Goal: Task Accomplishment & Management: Complete application form

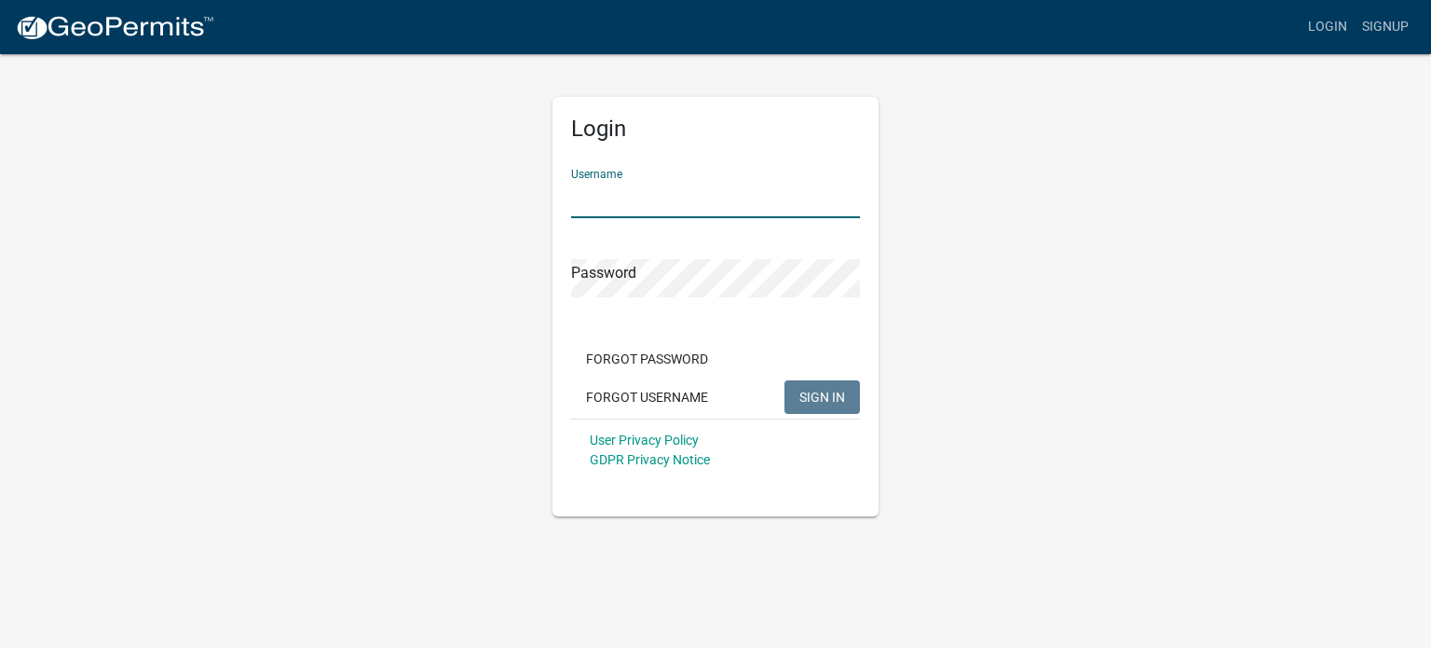
click at [663, 200] on input "Username" at bounding box center [715, 199] width 289 height 38
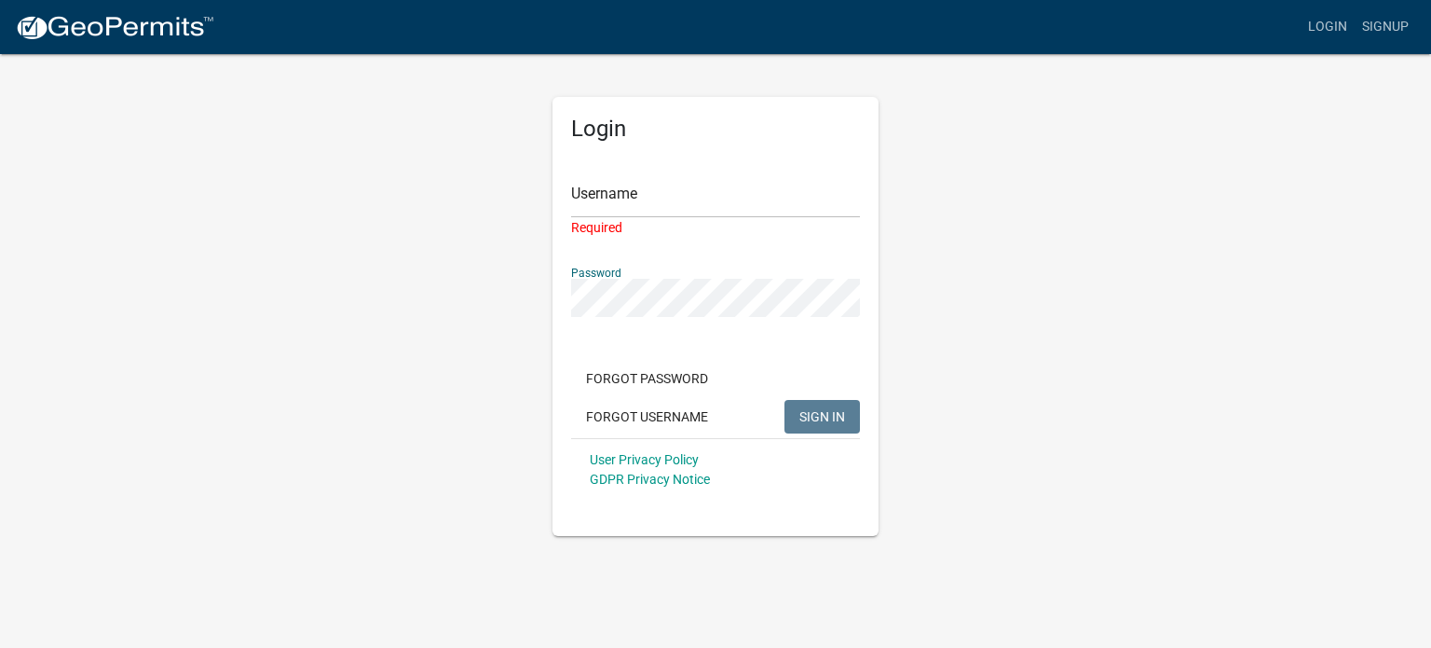
click at [608, 275] on div "Password" at bounding box center [715, 285] width 289 height 64
click at [615, 218] on div "Required" at bounding box center [715, 228] width 289 height 20
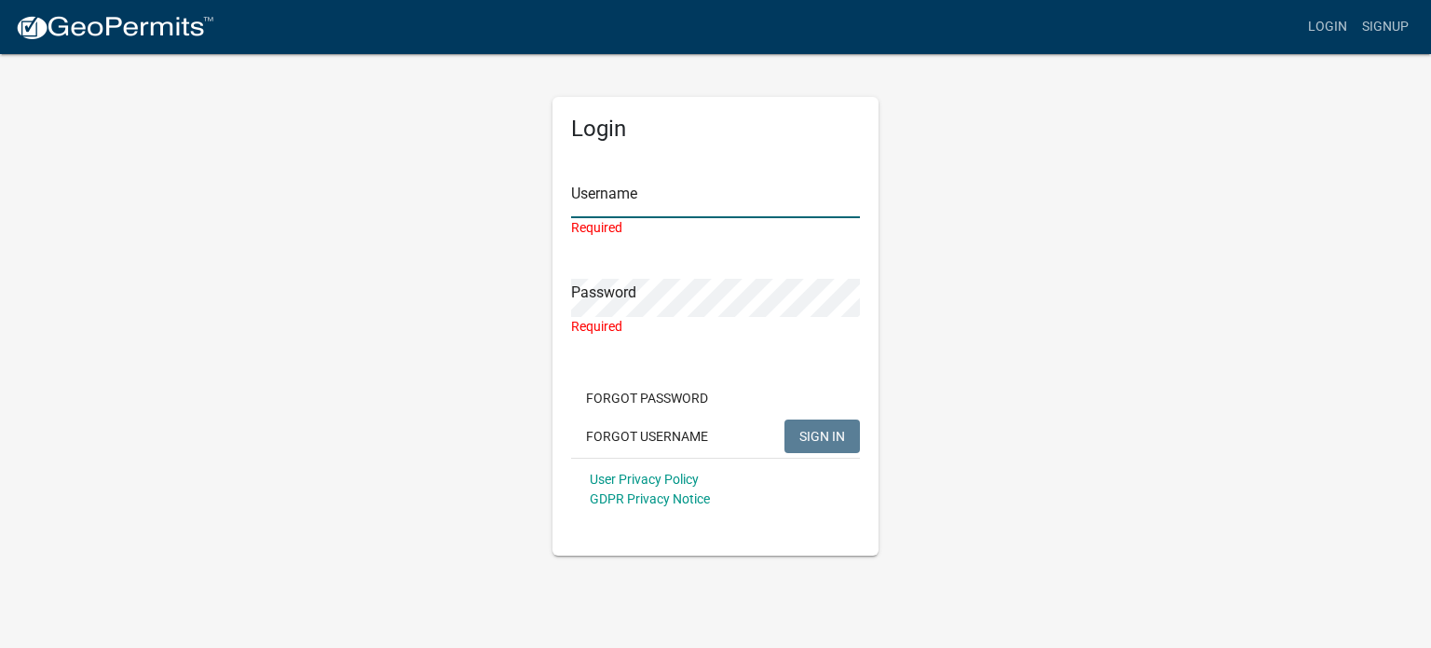
click at [628, 211] on input "Username" at bounding box center [715, 199] width 289 height 38
type input "Burns"
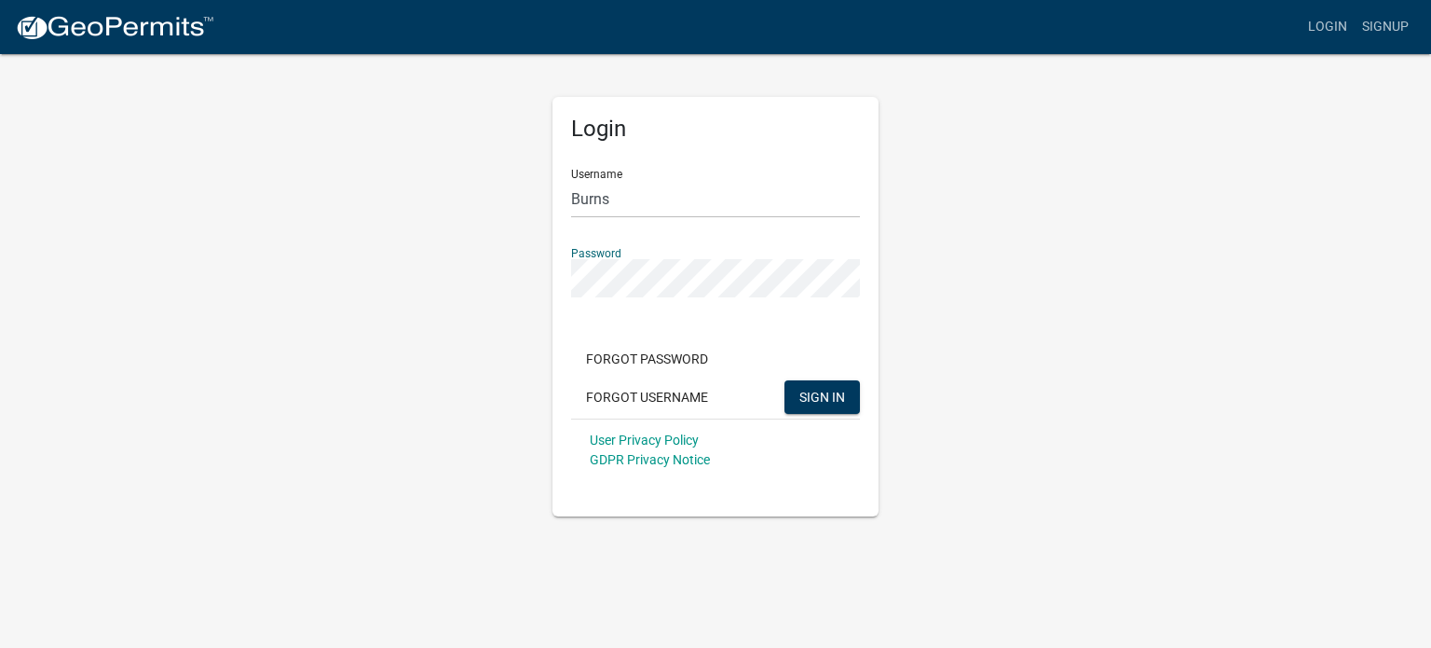
click at [785, 380] on button "SIGN IN" at bounding box center [822, 397] width 75 height 34
click at [649, 190] on input "Burns" at bounding box center [715, 199] width 289 height 38
drag, startPoint x: 645, startPoint y: 200, endPoint x: 482, endPoint y: 191, distance: 163.3
click at [467, 193] on div "Login Username Burns Password Forgot Password Forgot Username SIGN IN User Priv…" at bounding box center [716, 284] width 1062 height 464
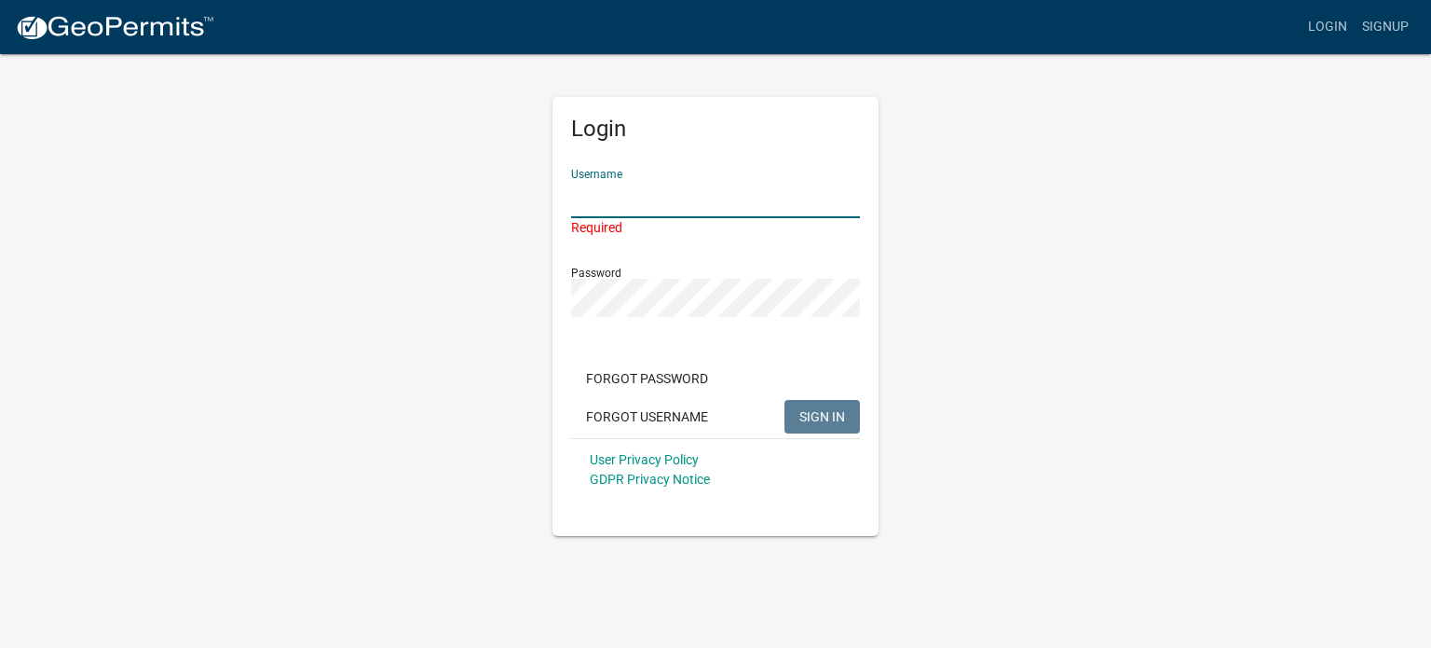
click at [611, 205] on input "Username" at bounding box center [715, 199] width 289 height 38
click at [662, 207] on input "Username" at bounding box center [715, 199] width 289 height 38
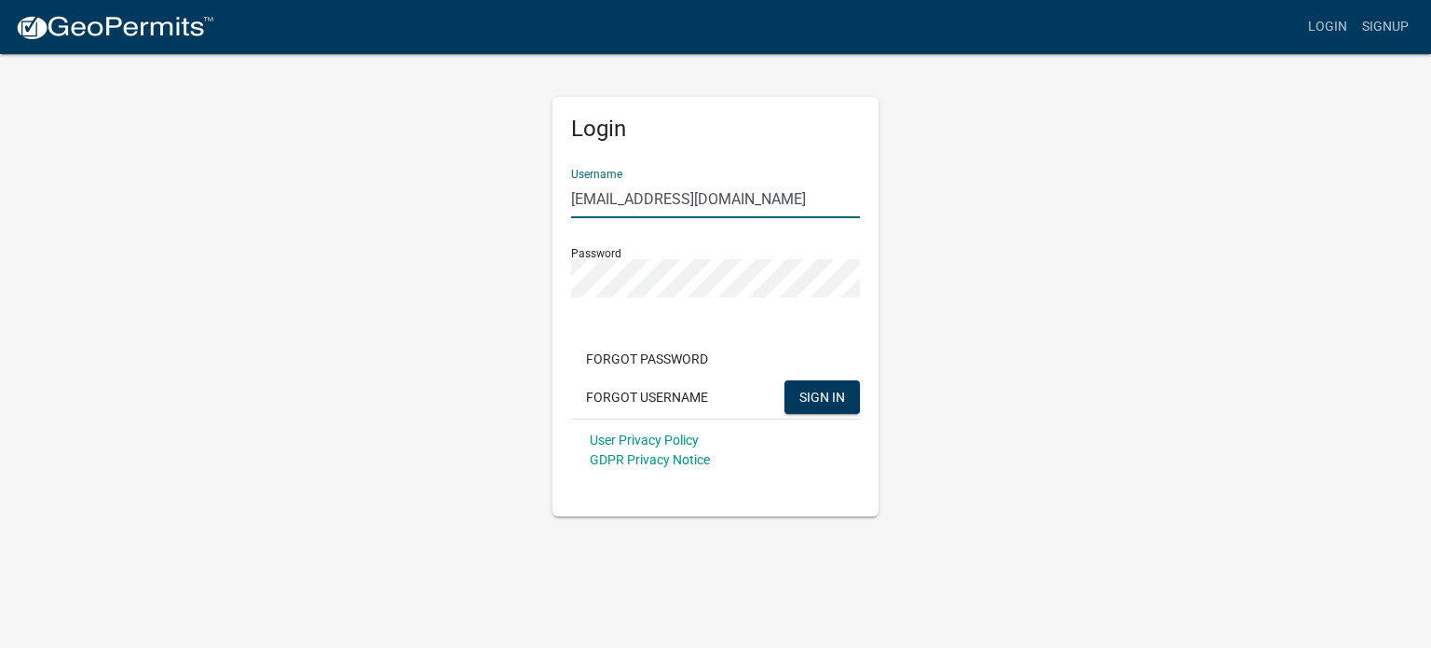
type input "[EMAIL_ADDRESS][DOMAIN_NAME]"
click at [785, 380] on button "SIGN IN" at bounding box center [822, 397] width 75 height 34
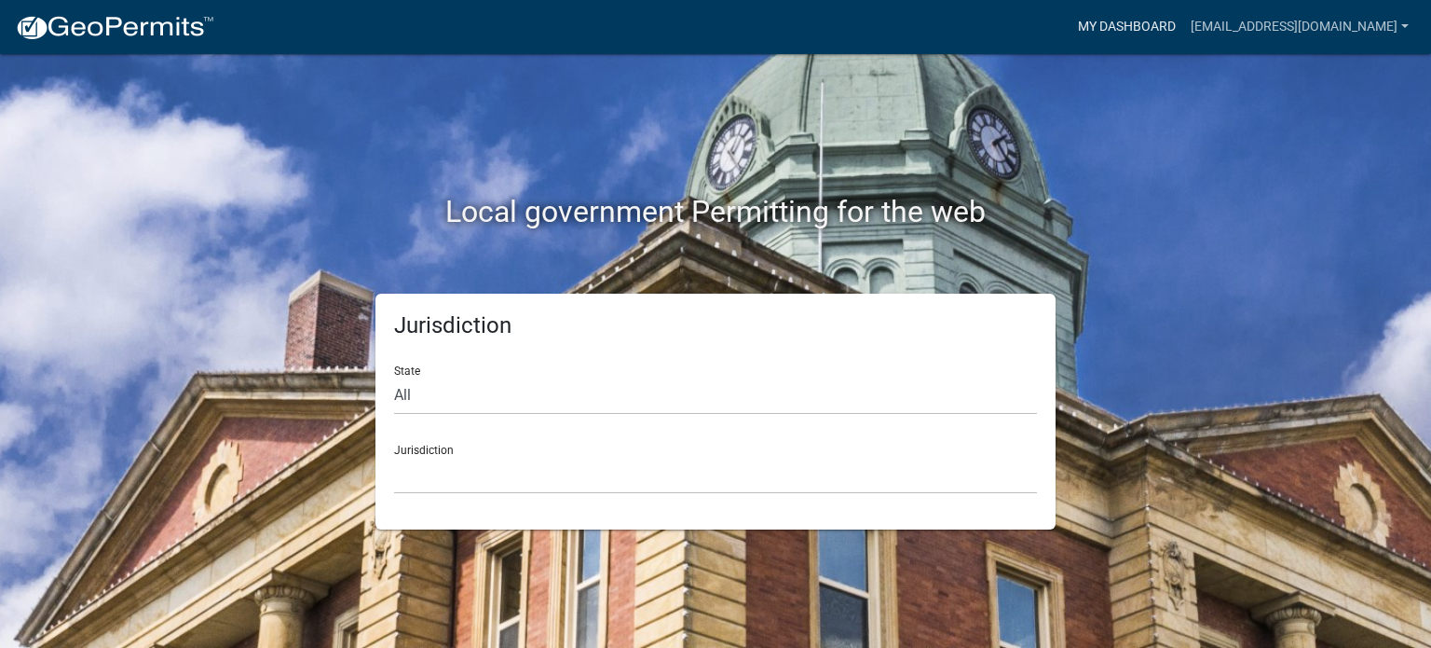
click at [1127, 25] on link "My Dashboard" at bounding box center [1127, 26] width 113 height 35
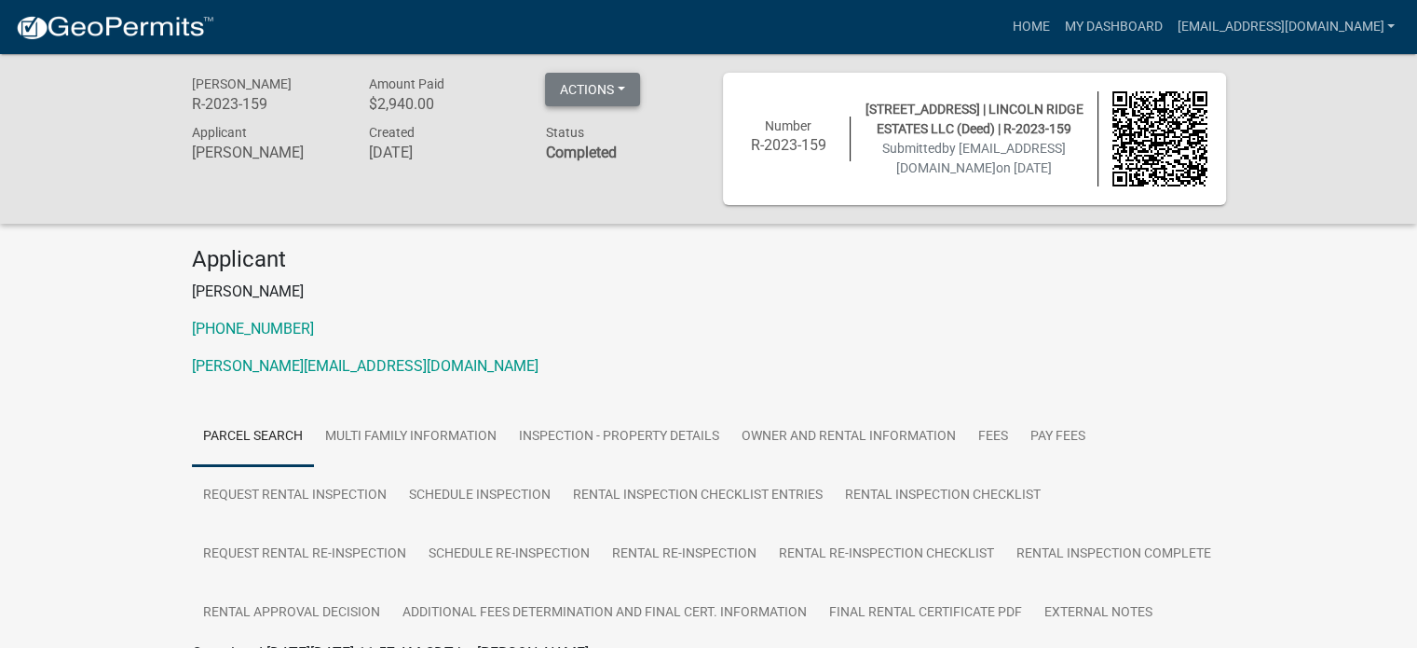
click at [618, 89] on button "Actions" at bounding box center [592, 90] width 95 height 34
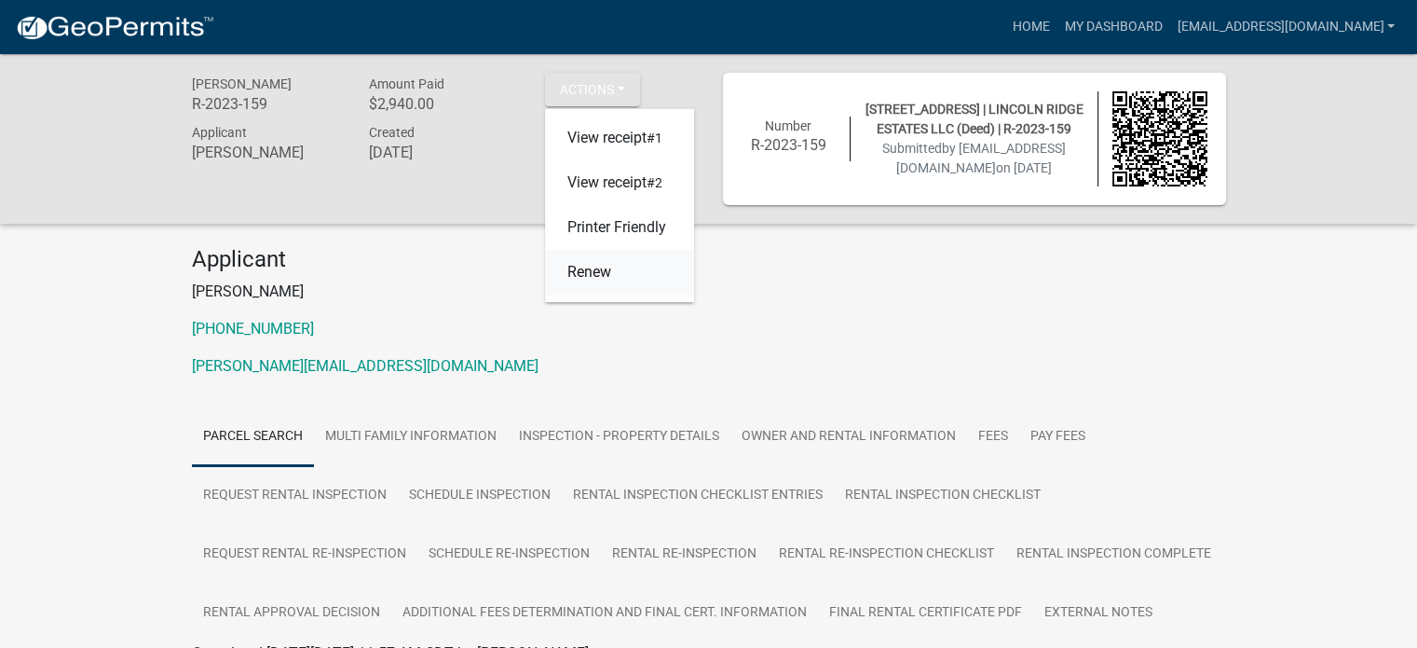
click at [591, 279] on link "Renew" at bounding box center [619, 273] width 149 height 45
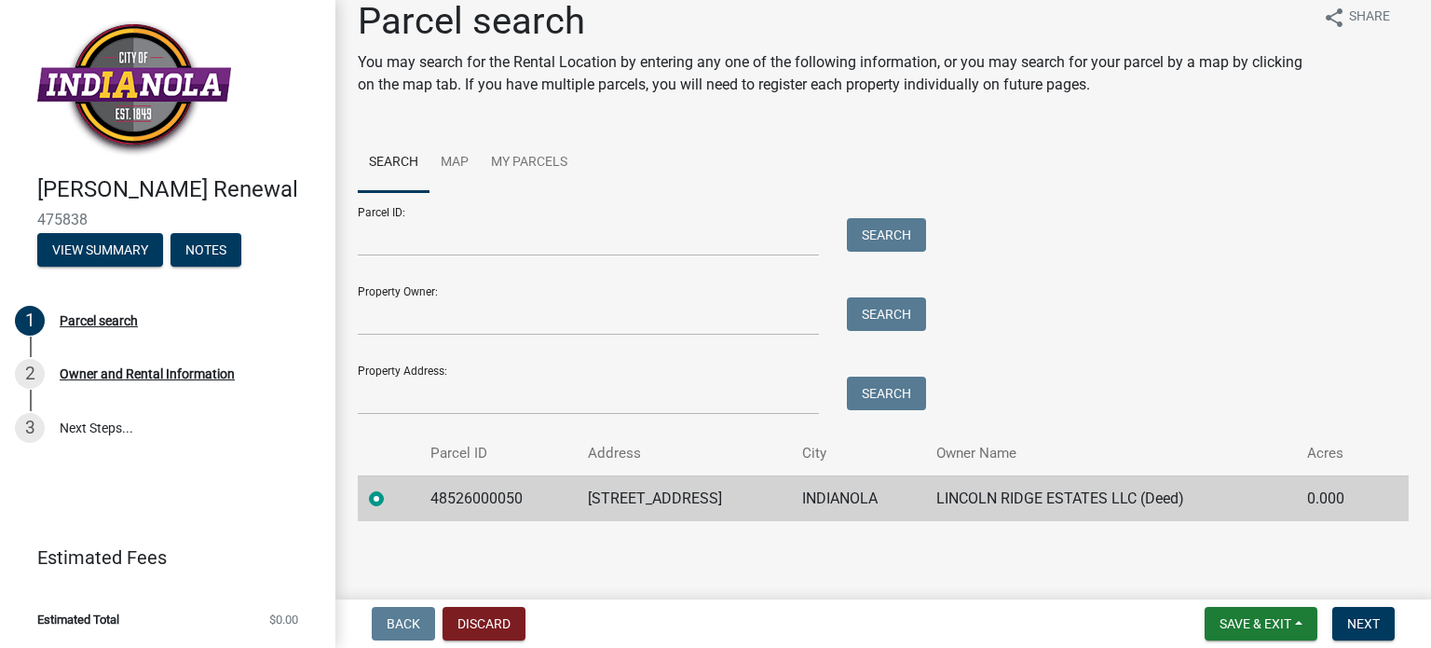
scroll to position [24, 0]
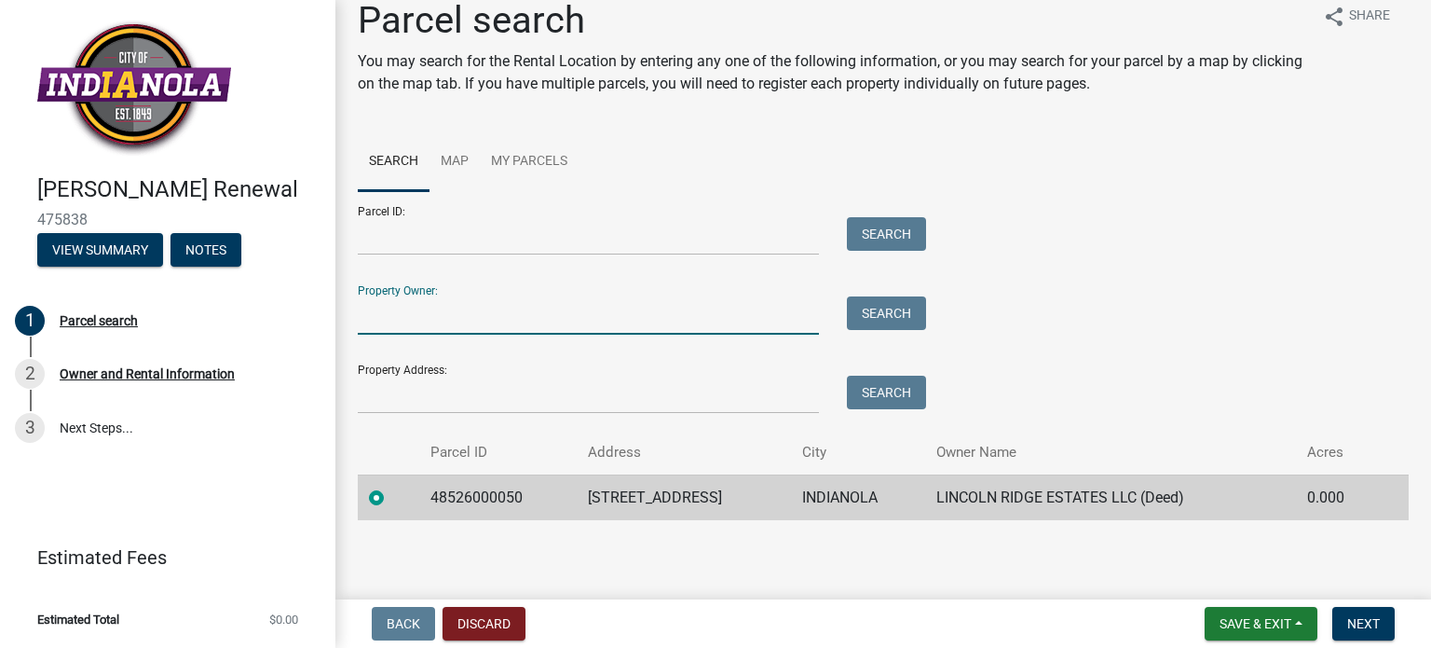
click at [561, 308] on input "Property Owner:" at bounding box center [588, 315] width 461 height 38
type input "Lincoln Ridge"
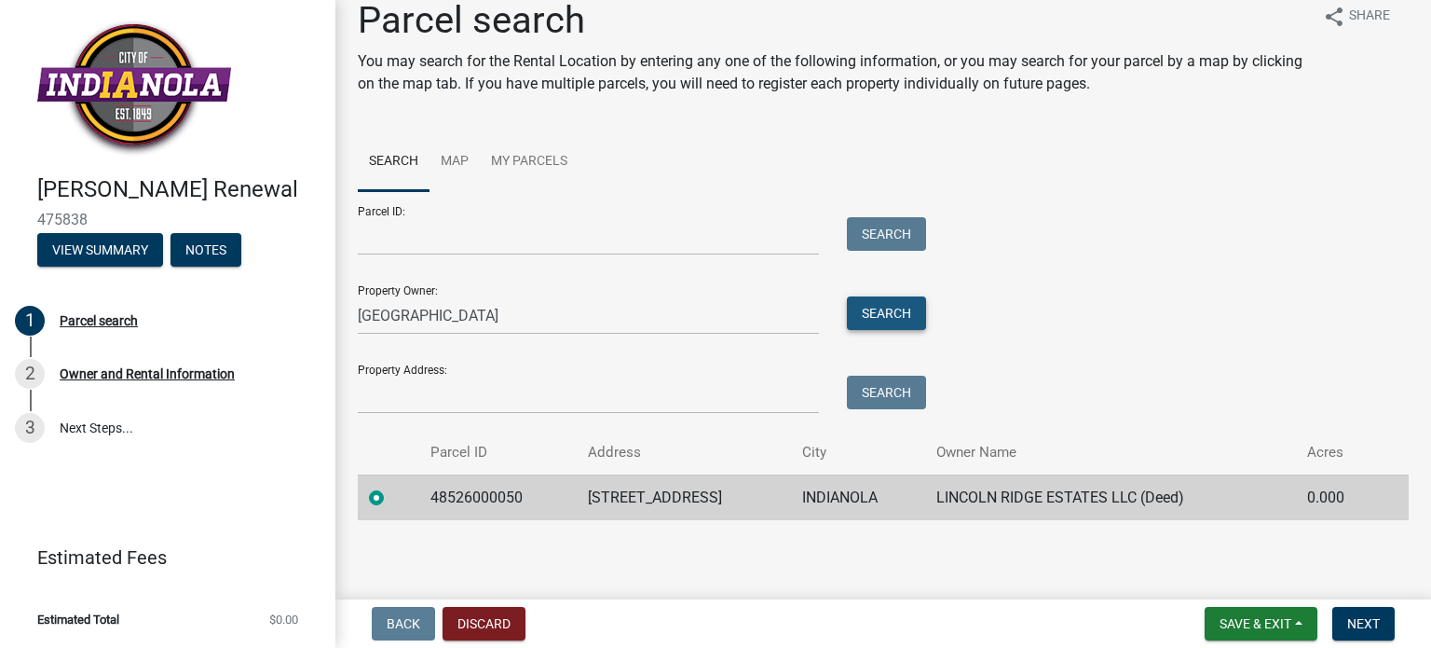
click at [873, 308] on button "Search" at bounding box center [886, 313] width 79 height 34
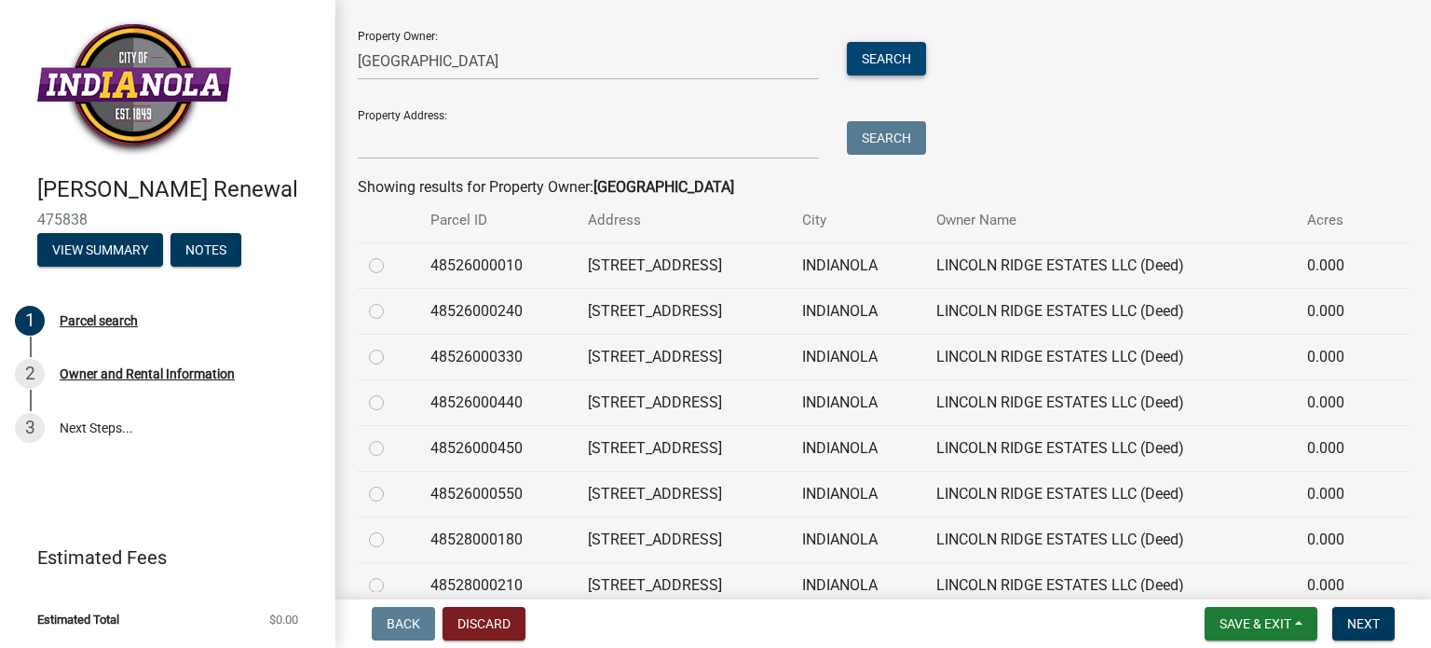
scroll to position [280, 0]
click at [391, 253] on label at bounding box center [391, 253] width 0 height 0
click at [391, 266] on input "radio" at bounding box center [397, 259] width 12 height 12
radio input "true"
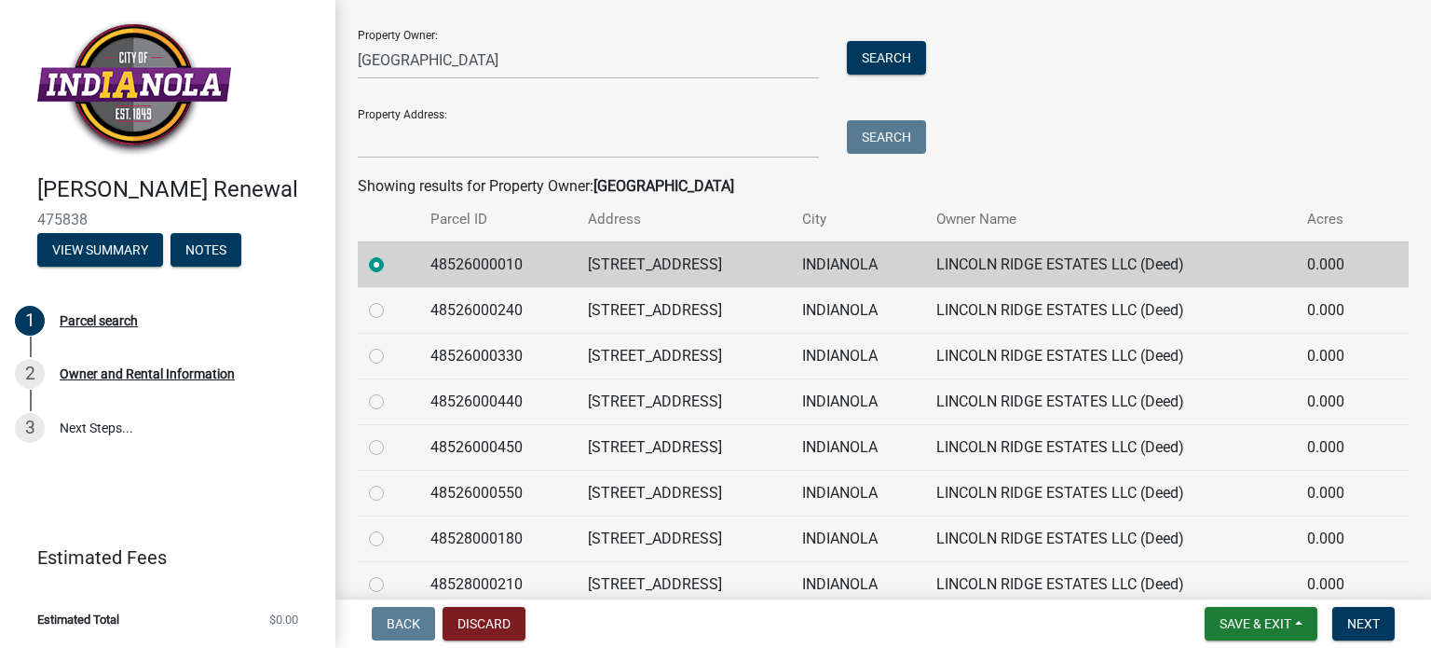
drag, startPoint x: 379, startPoint y: 305, endPoint x: 379, endPoint y: 344, distance: 39.1
click at [391, 299] on label at bounding box center [391, 299] width 0 height 0
click at [391, 308] on input "radio" at bounding box center [397, 305] width 12 height 12
radio input "true"
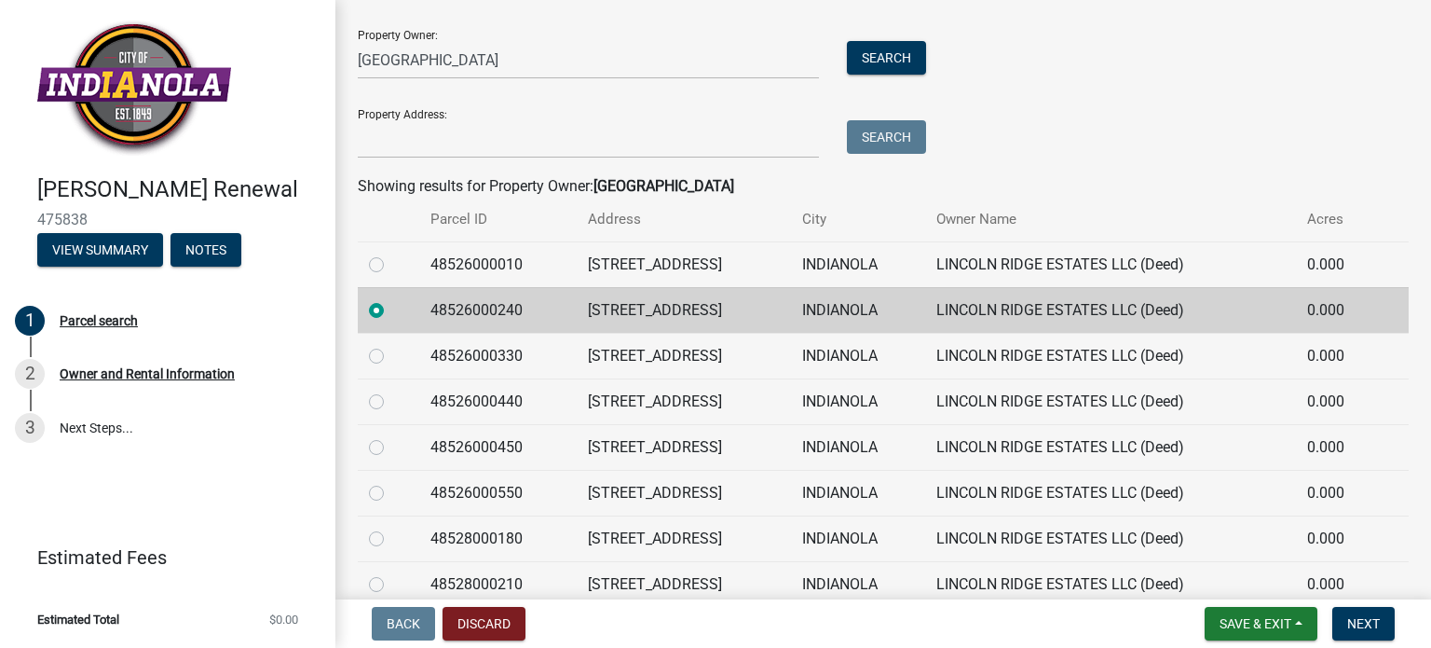
click at [391, 345] on label at bounding box center [391, 345] width 0 height 0
click at [391, 357] on input "radio" at bounding box center [397, 351] width 12 height 12
radio input "true"
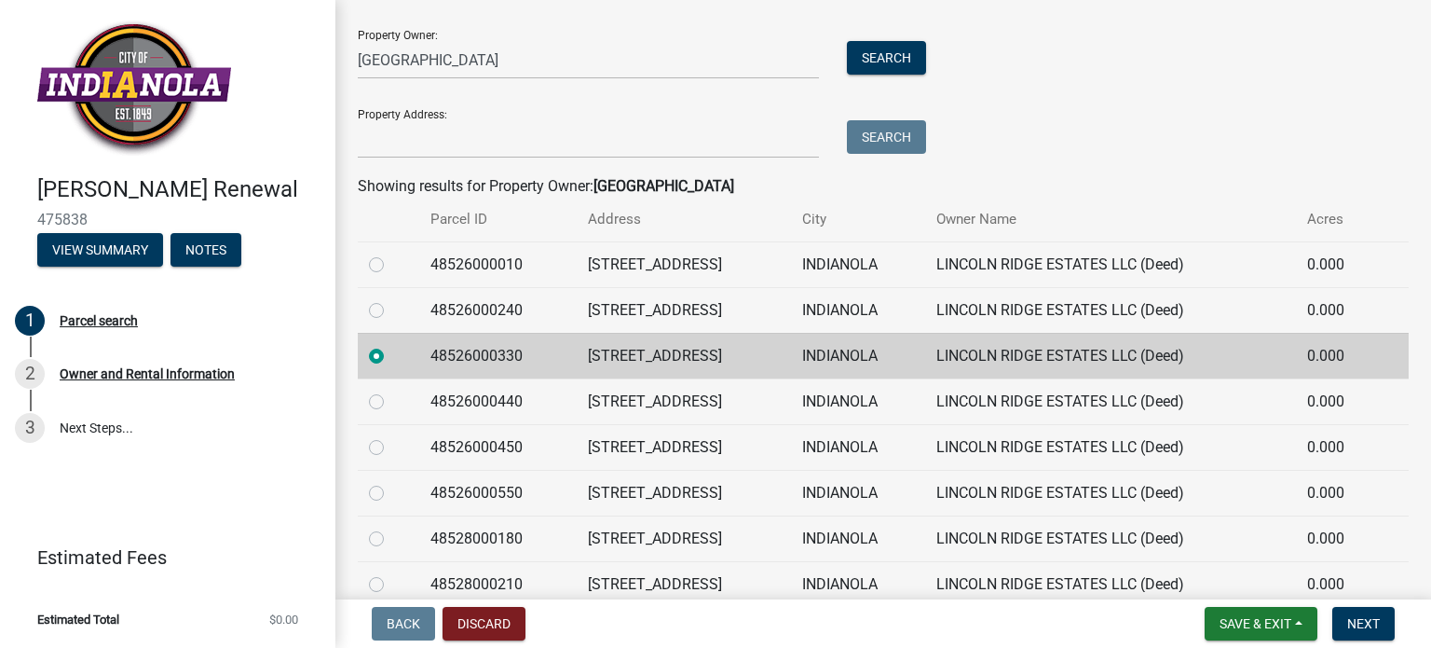
click at [391, 253] on label at bounding box center [391, 253] width 0 height 0
click at [391, 266] on input "radio" at bounding box center [397, 259] width 12 height 12
radio input "true"
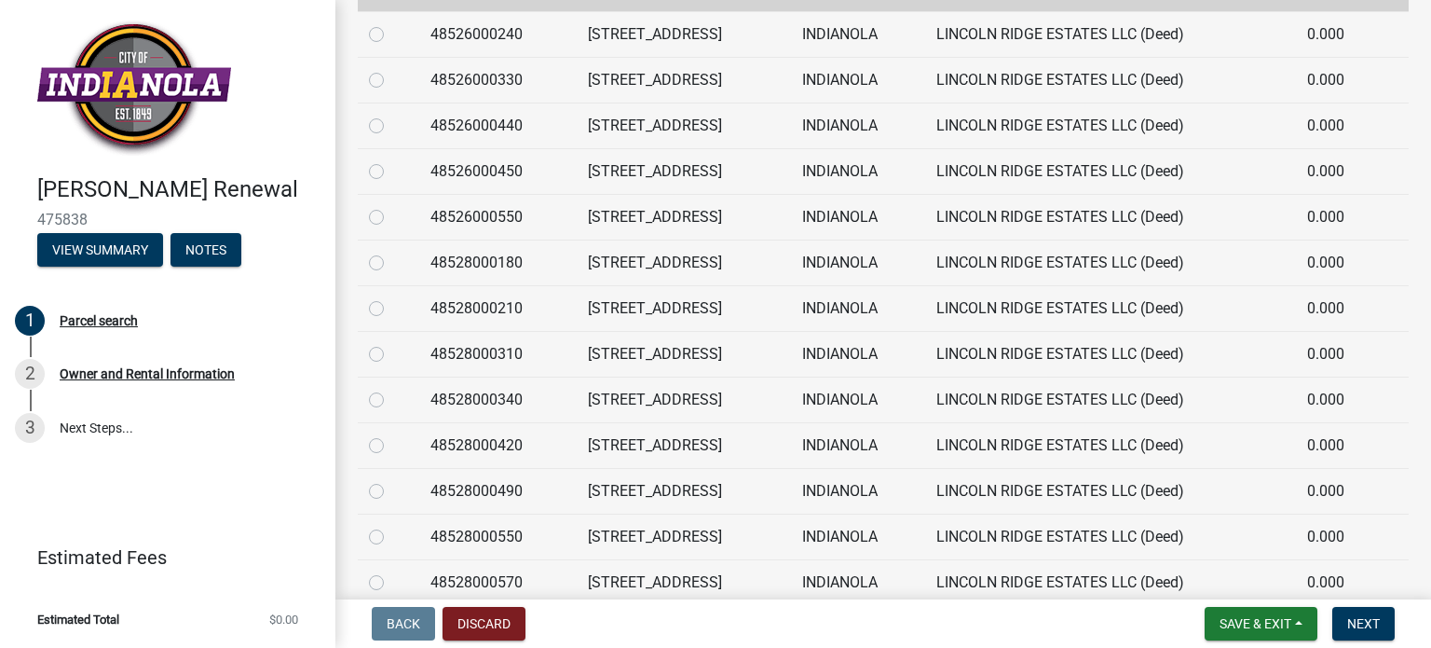
scroll to position [559, 0]
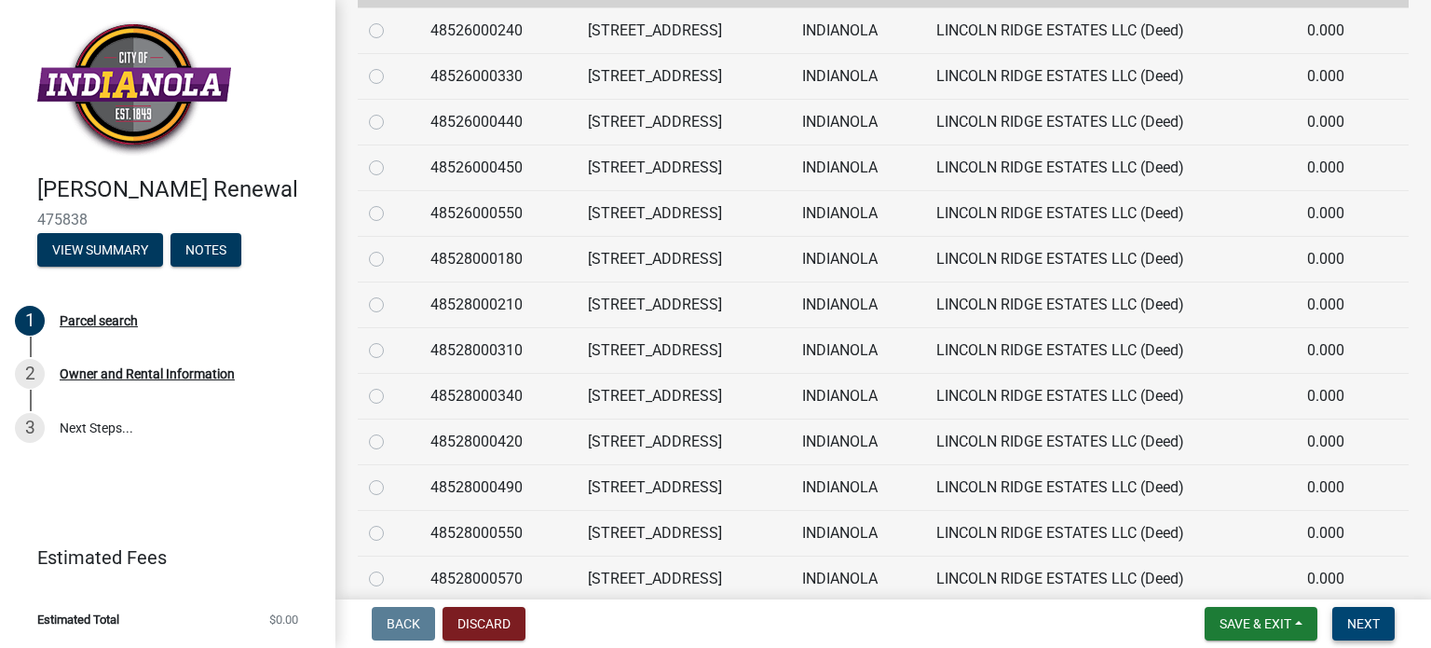
click at [1361, 617] on span "Next" at bounding box center [1363, 623] width 33 height 15
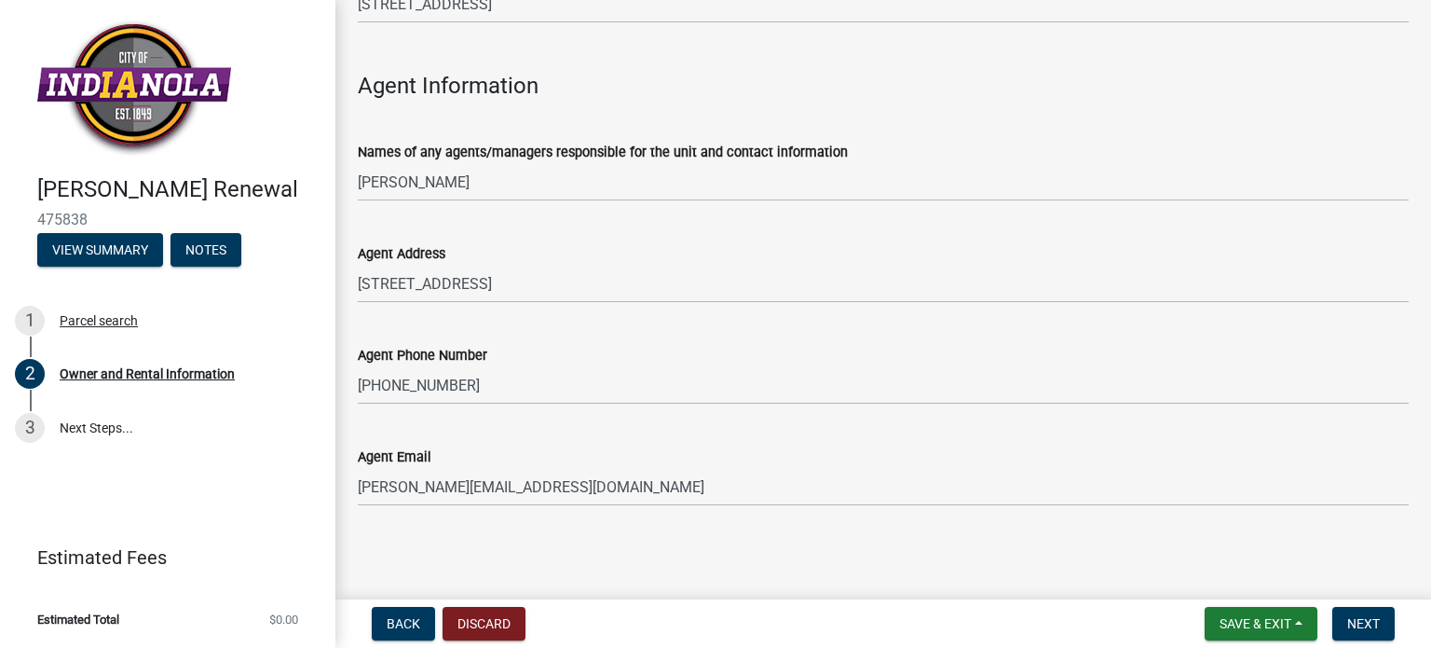
scroll to position [2073, 0]
click at [1364, 625] on span "Next" at bounding box center [1363, 623] width 33 height 15
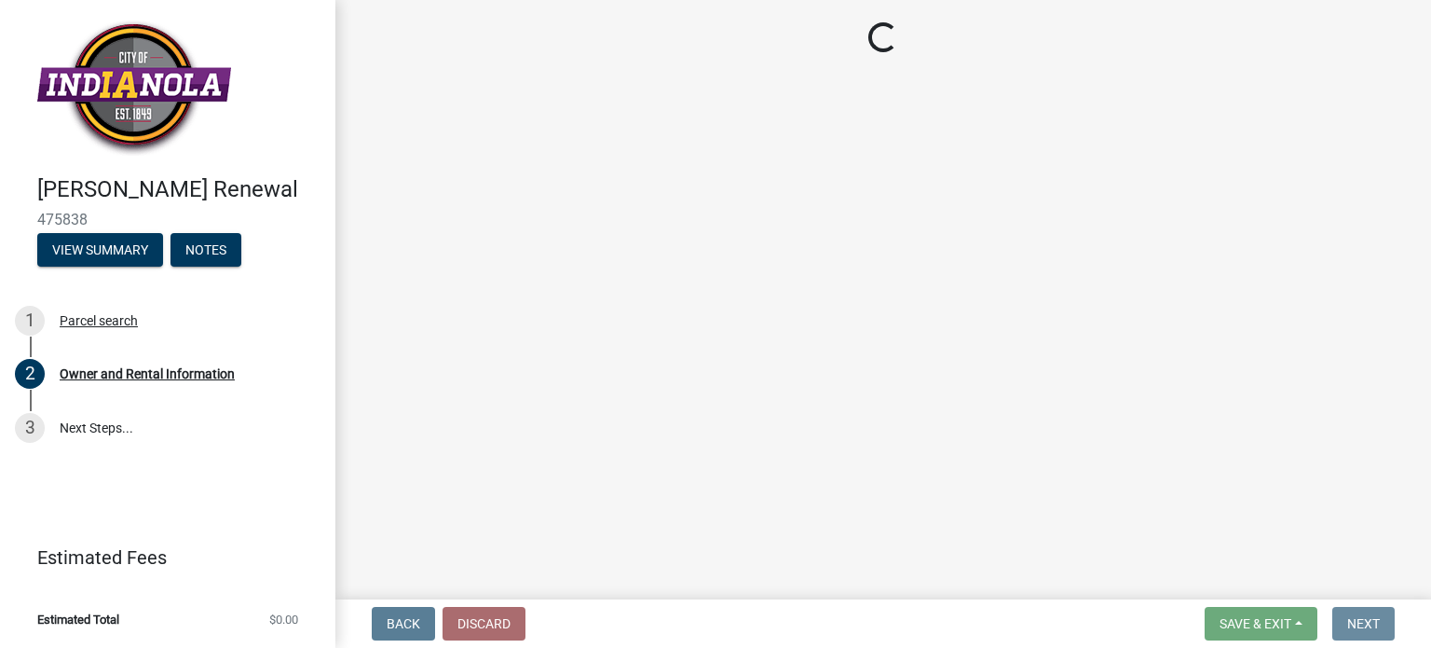
scroll to position [0, 0]
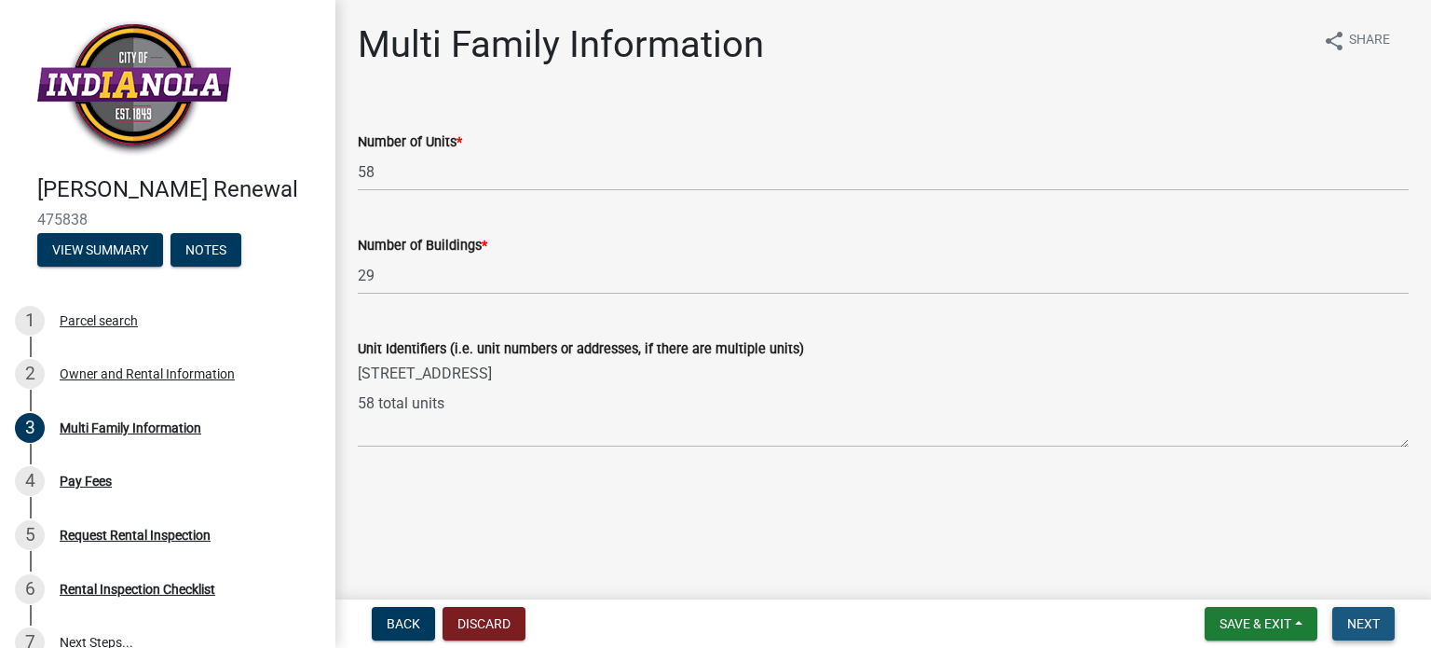
click at [1366, 613] on button "Next" at bounding box center [1364, 624] width 62 height 34
